Goal: Transaction & Acquisition: Purchase product/service

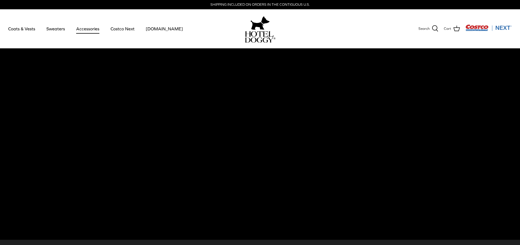
click at [91, 29] on link "Accessories" at bounding box center [87, 28] width 33 height 19
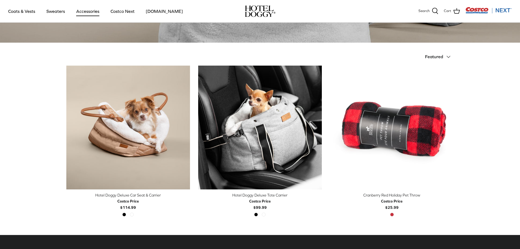
scroll to position [109, 0]
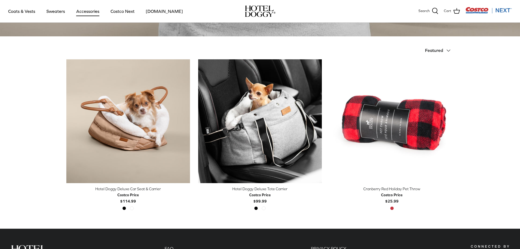
click at [130, 189] on div "Hotel Doggy Deluxe Car Seat & Carrier" at bounding box center [128, 189] width 124 height 6
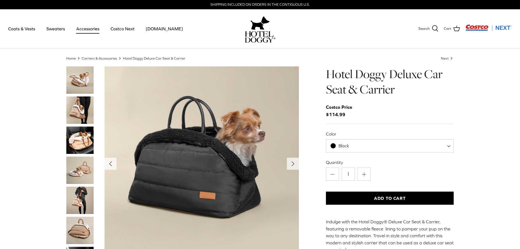
click at [76, 139] on img "Thumbnail Link" at bounding box center [79, 139] width 27 height 27
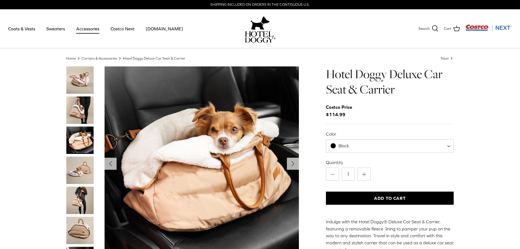
click at [80, 162] on img "Thumbnail Link" at bounding box center [79, 169] width 27 height 27
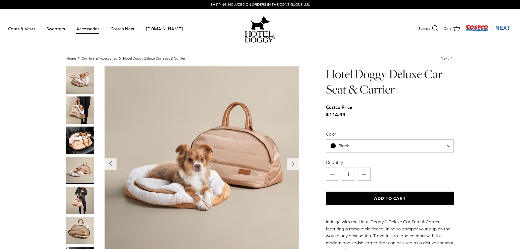
click at [82, 199] on img "Thumbnail Link" at bounding box center [79, 199] width 27 height 27
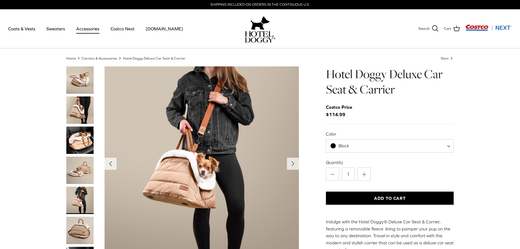
click at [393, 141] on span "Black" at bounding box center [390, 145] width 128 height 13
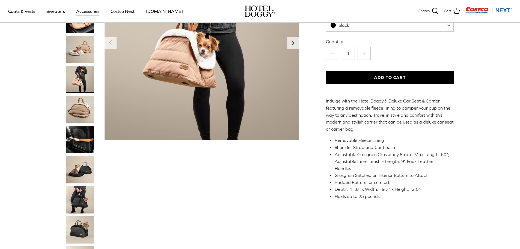
scroll to position [82, 0]
click at [85, 166] on img "Thumbnail Link" at bounding box center [79, 169] width 27 height 27
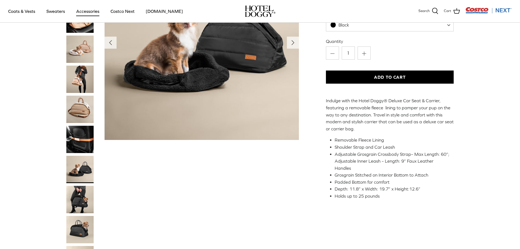
click at [76, 222] on img "Thumbnail Link" at bounding box center [79, 229] width 27 height 27
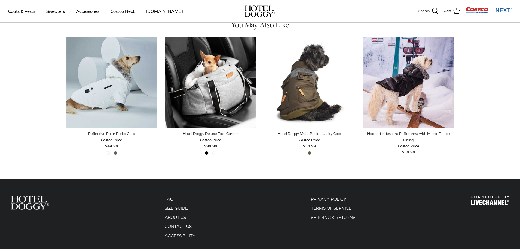
scroll to position [327, 0]
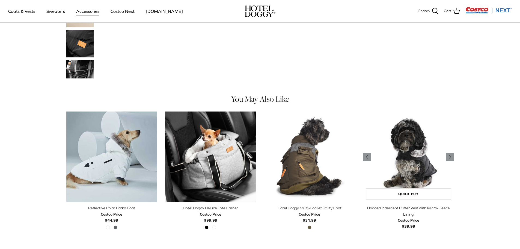
click at [404, 160] on img "Hooded Iridescent Puffer Vest with Micro-Fleece Lining" at bounding box center [408, 156] width 91 height 91
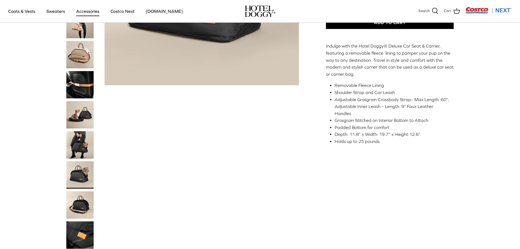
scroll to position [0, 0]
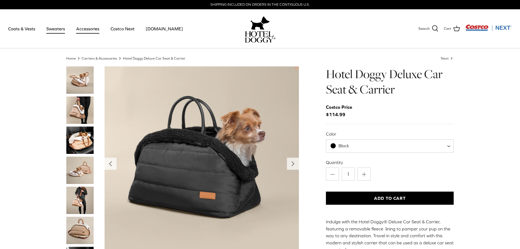
click at [49, 30] on link "Sweaters" at bounding box center [55, 28] width 28 height 19
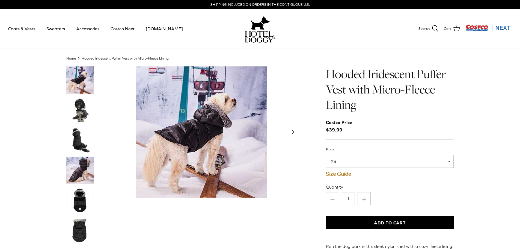
click at [345, 163] on span "XS" at bounding box center [336, 161] width 21 height 6
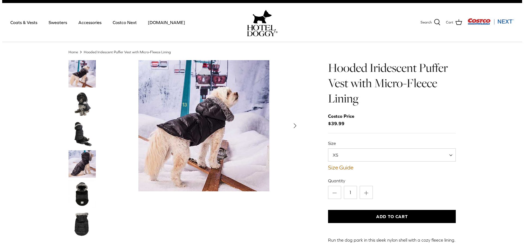
scroll to position [27, 0]
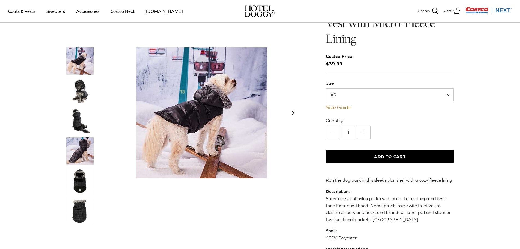
click at [339, 108] on link "Size Guide" at bounding box center [390, 107] width 128 height 7
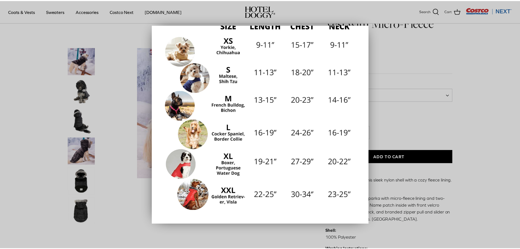
scroll to position [0, 0]
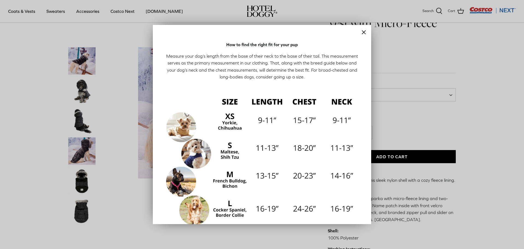
click at [360, 30] on icon "Close" at bounding box center [363, 32] width 7 height 7
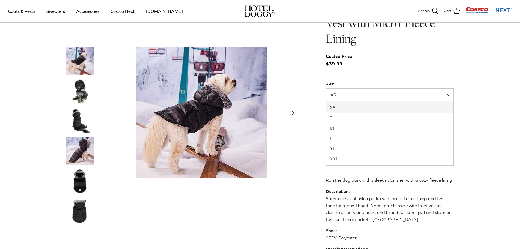
click at [365, 91] on span "XS" at bounding box center [390, 94] width 128 height 13
select select "M"
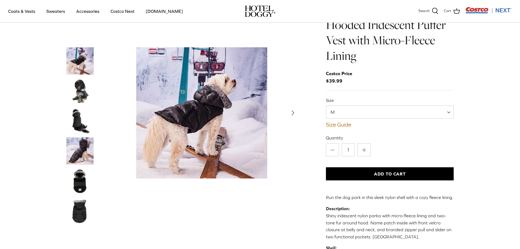
scroll to position [1, 0]
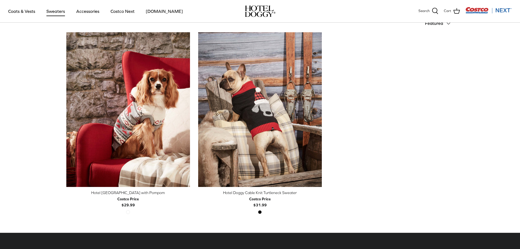
scroll to position [136, 0]
click at [26, 13] on link "Coats & Vests" at bounding box center [21, 11] width 37 height 19
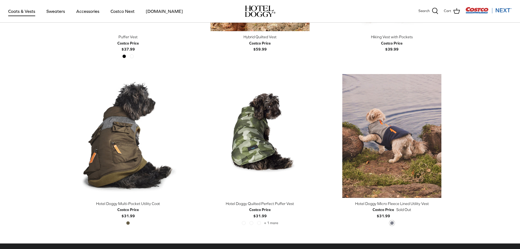
scroll to position [1038, 0]
